Goal: Find contact information: Obtain details needed to contact an individual or organization

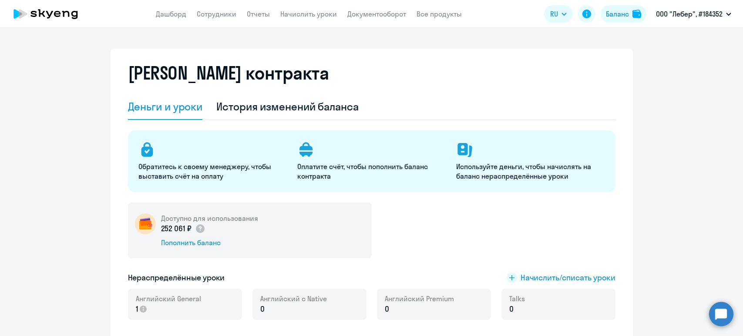
select select "english_adult_not_native_speaker"
click at [225, 14] on link "Сотрудники" at bounding box center [217, 14] width 40 height 9
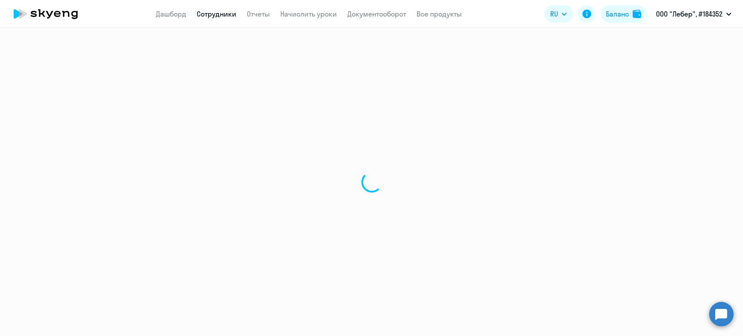
select select "30"
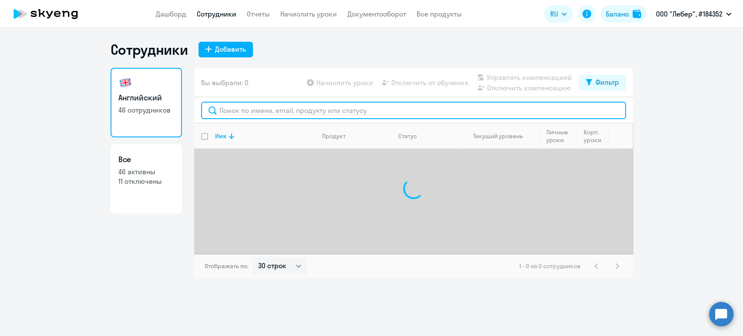
click at [252, 108] on input "text" at bounding box center [413, 110] width 425 height 17
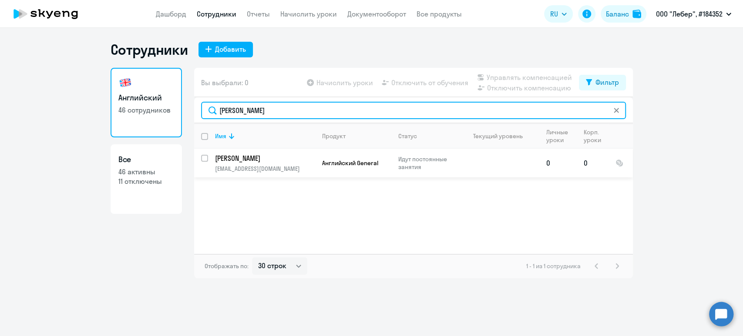
type input "[PERSON_NAME]"
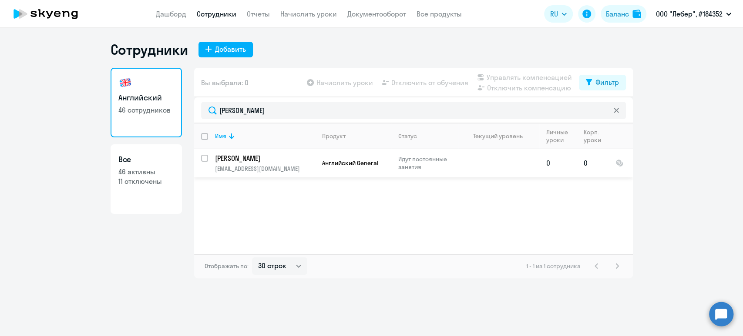
click at [239, 171] on p "[EMAIL_ADDRESS][DOMAIN_NAME]" at bounding box center [265, 169] width 100 height 8
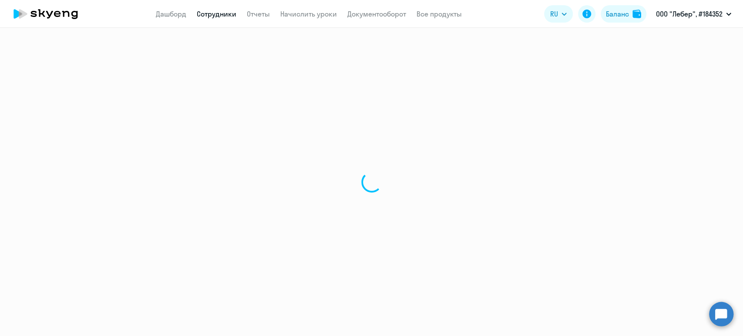
select select "english"
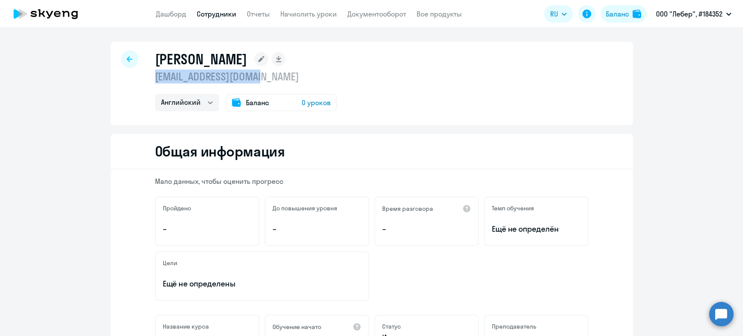
drag, startPoint x: 275, startPoint y: 80, endPoint x: 144, endPoint y: 73, distance: 131.6
click at [144, 73] on div "[PERSON_NAME] [EMAIL_ADDRESS][DOMAIN_NAME] Английский Баланс 0 уроков" at bounding box center [372, 84] width 522 height 84
copy p "[EMAIL_ADDRESS][DOMAIN_NAME]"
click at [212, 16] on link "Сотрудники" at bounding box center [217, 14] width 40 height 9
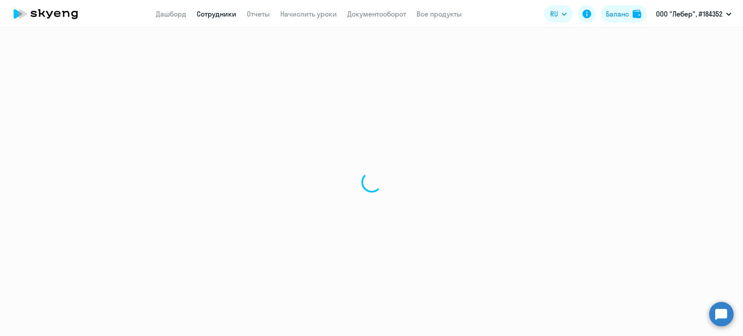
select select "30"
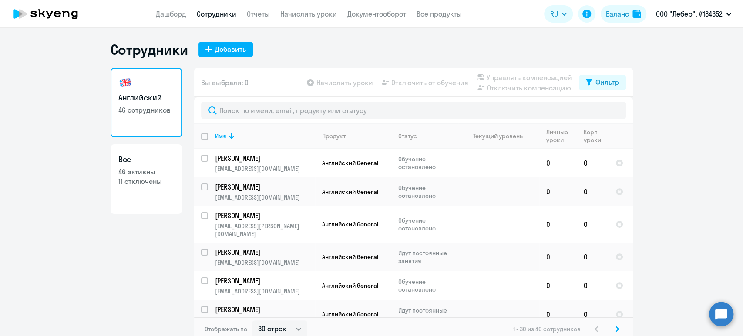
click at [230, 101] on div at bounding box center [413, 110] width 439 height 26
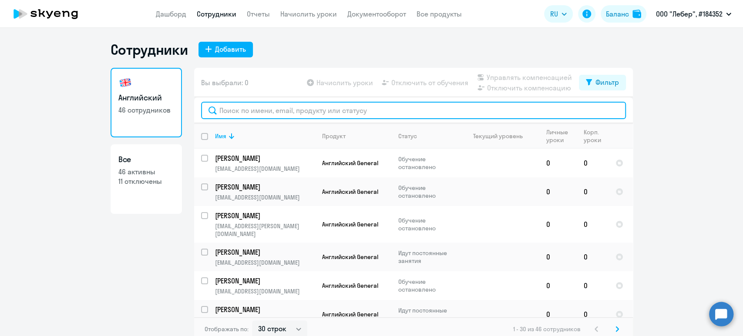
click at [230, 107] on input "text" at bounding box center [413, 110] width 425 height 17
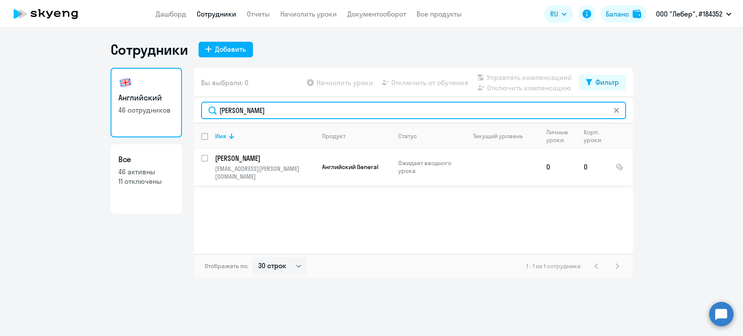
type input "[PERSON_NAME]"
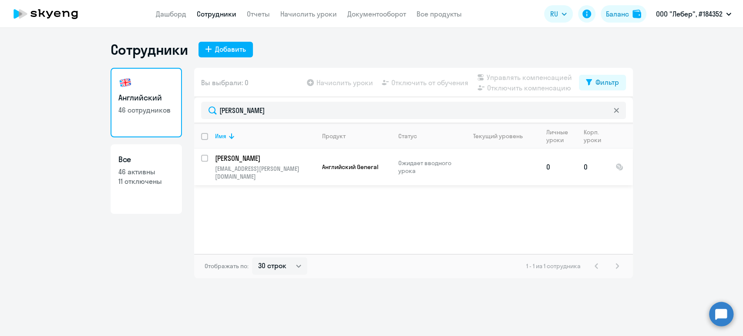
click at [259, 161] on p "[PERSON_NAME]" at bounding box center [264, 159] width 98 height 10
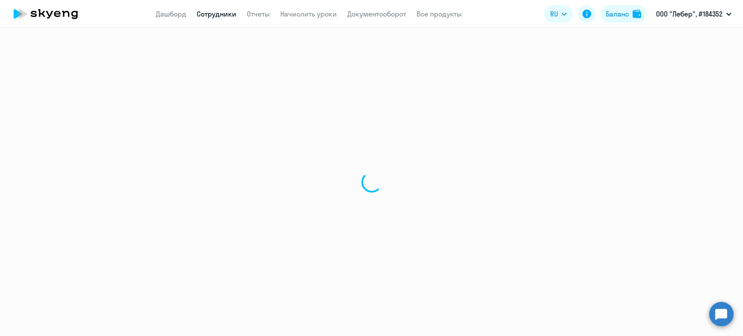
select select "english"
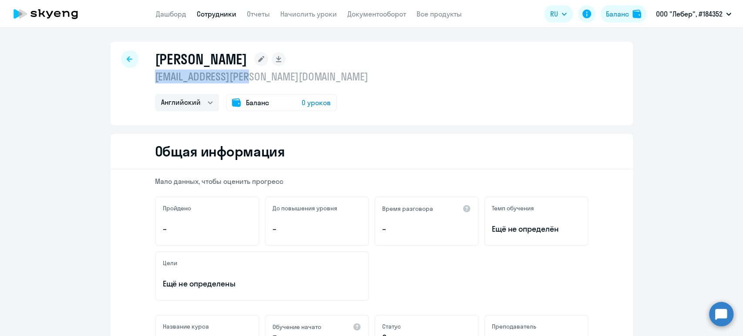
drag, startPoint x: 258, startPoint y: 77, endPoint x: 149, endPoint y: 73, distance: 108.4
click at [149, 73] on div "[PERSON_NAME] [EMAIL_ADDRESS][PERSON_NAME][DOMAIN_NAME] Английский Баланс 0 уро…" at bounding box center [372, 84] width 522 height 84
copy p "[EMAIL_ADDRESS][PERSON_NAME][DOMAIN_NAME]"
